Goal: Navigation & Orientation: Understand site structure

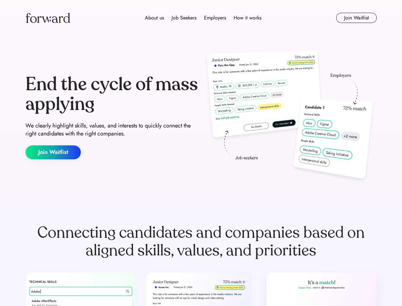
click at [201, 153] on div "End the cycle of mass applying We clearly highlight skills, values, and interes…" at bounding box center [200, 116] width 351 height 137
click at [201, 18] on div "About us Job Seekers Employers How it works" at bounding box center [203, 18] width 251 height 8
click at [48, 18] on img at bounding box center [47, 18] width 45 height 10
click at [203, 18] on div "About us Job Seekers Employers How it works" at bounding box center [203, 18] width 251 height 8
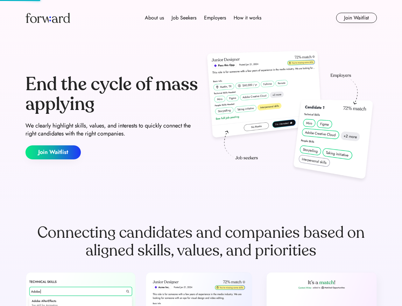
click at [154, 18] on div "About us" at bounding box center [154, 18] width 19 height 8
click at [184, 18] on div "Job Seekers" at bounding box center [184, 18] width 25 height 8
click at [215, 18] on div "Employers" at bounding box center [215, 18] width 22 height 8
click at [247, 18] on div "How it works" at bounding box center [248, 18] width 28 height 8
click at [356, 18] on button "Join Waitlist" at bounding box center [356, 18] width 41 height 10
